Goal: Navigation & Orientation: Find specific page/section

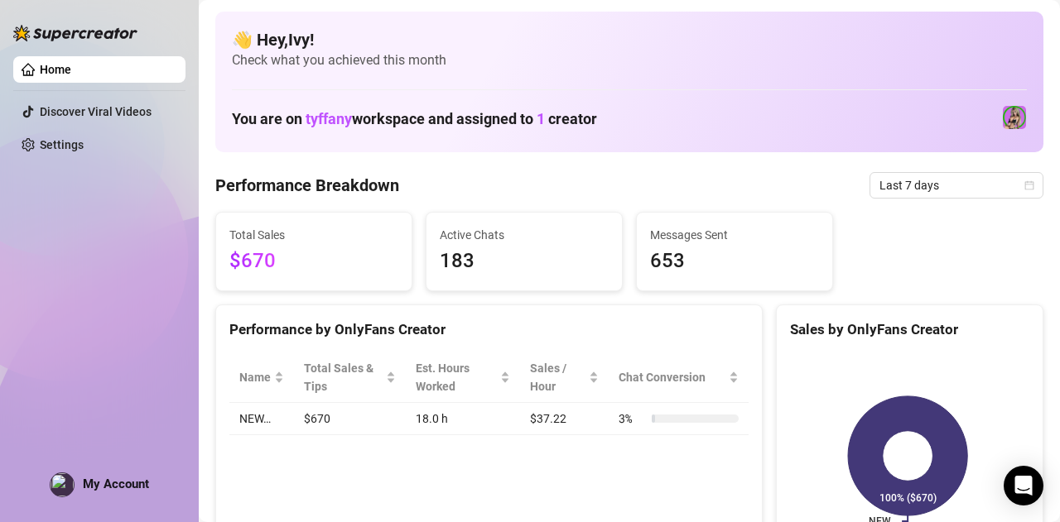
click at [78, 294] on div "Home Discover Viral Videos Settings My Account" at bounding box center [99, 254] width 172 height 508
click at [161, 342] on div "Home Discover Viral Videos Settings My Account" at bounding box center [99, 254] width 172 height 508
